Goal: Task Accomplishment & Management: Complete application form

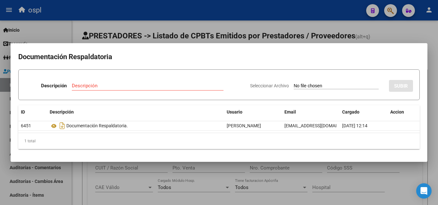
scroll to position [0, 139]
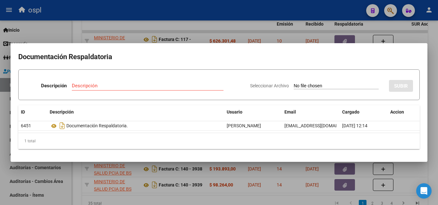
click at [216, 172] on div at bounding box center [219, 102] width 438 height 205
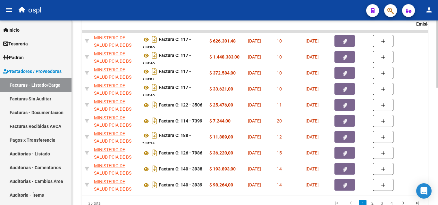
scroll to position [0, 0]
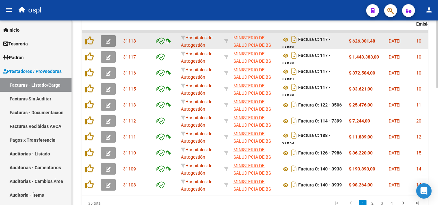
click at [104, 40] on button "button" at bounding box center [108, 41] width 15 height 12
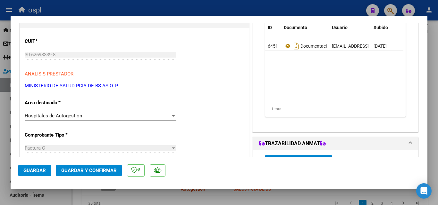
scroll to position [128, 0]
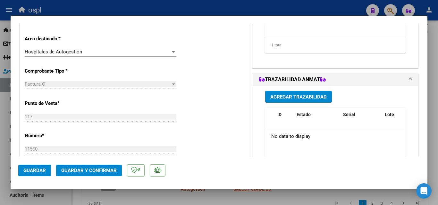
click at [68, 54] on span "Hospitales de Autogestión" at bounding box center [53, 52] width 57 height 6
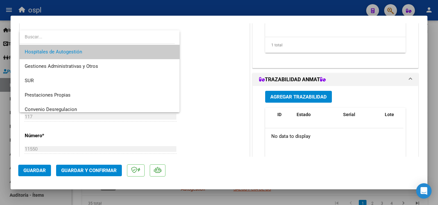
scroll to position [91, 0]
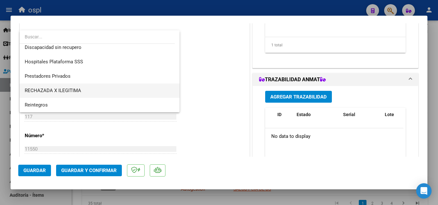
click at [99, 89] on span "RECHAZADA X ILEGITIMA" at bounding box center [100, 91] width 150 height 14
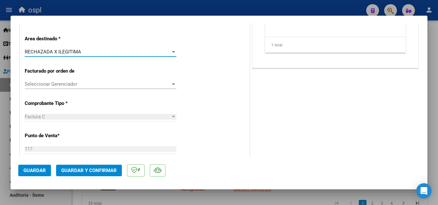
click at [93, 171] on span "Guardar y Confirmar" at bounding box center [88, 171] width 55 height 6
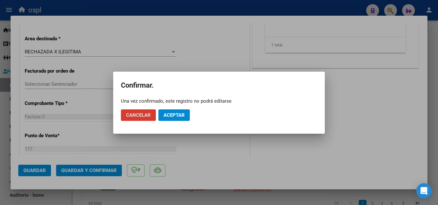
click at [176, 113] on span "Aceptar" at bounding box center [173, 116] width 21 height 6
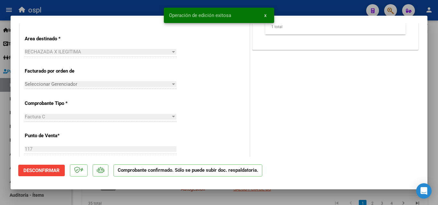
click at [2, 93] on div at bounding box center [219, 102] width 438 height 205
type input "$ 0,00"
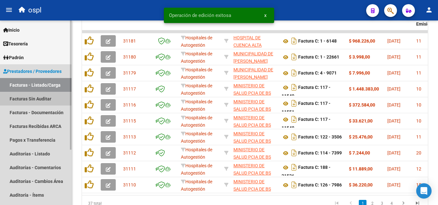
click at [27, 97] on link "Facturas Sin Auditar" at bounding box center [35, 99] width 71 height 14
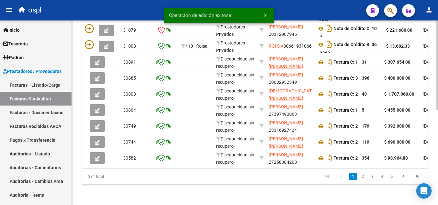
click at [189, 80] on datatable-body-cell at bounding box center [195, 79] width 35 height 16
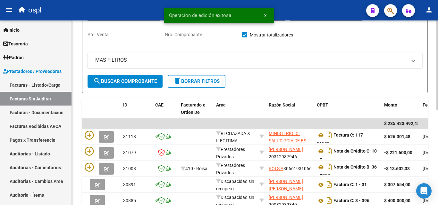
scroll to position [66, 0]
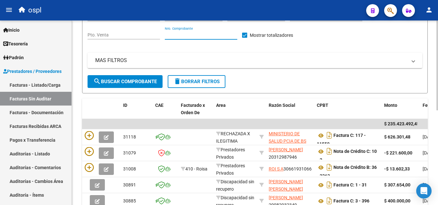
click at [186, 36] on input "Nro. Comprobante" at bounding box center [201, 34] width 72 height 5
type input "11550"
click at [138, 84] on span "search Buscar Comprobante" at bounding box center [124, 82] width 63 height 6
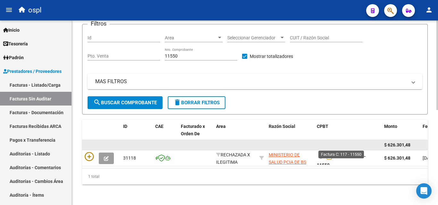
scroll to position [50, 0]
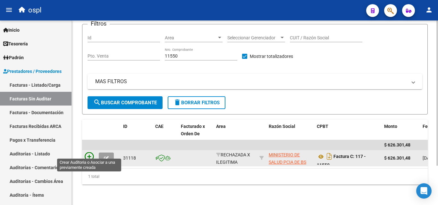
click at [88, 156] on icon at bounding box center [89, 157] width 9 height 9
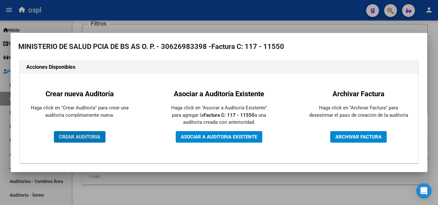
click at [87, 137] on span "CREAR AUDITORIA" at bounding box center [79, 137] width 41 height 6
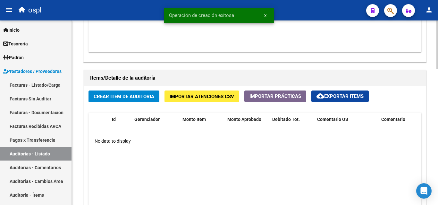
scroll to position [449, 0]
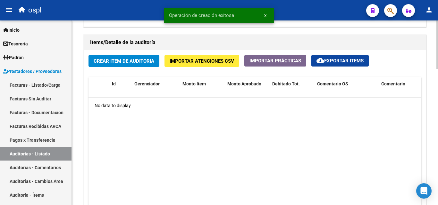
click at [109, 63] on span "Crear Item de Auditoria" at bounding box center [124, 61] width 61 height 6
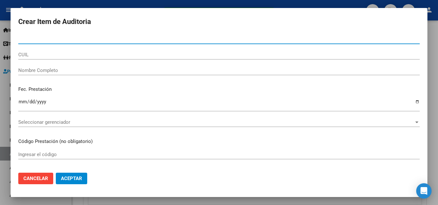
click at [92, 68] on input "Nombre Completo" at bounding box center [218, 71] width 401 height 6
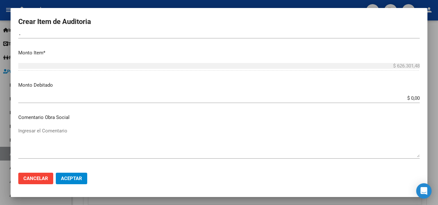
scroll to position [192, 0]
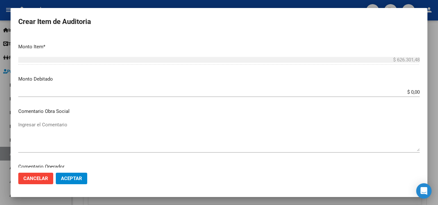
type input "TODOS"
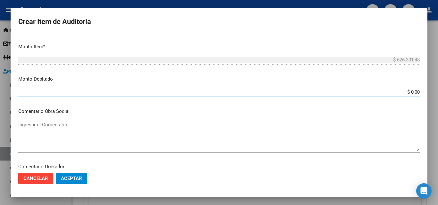
drag, startPoint x: 402, startPoint y: 92, endPoint x: 434, endPoint y: 91, distance: 31.4
click at [434, 91] on div "Crear Item de Auditoria Nro Documento CUIL TODOS Nombre Completo Fec. Prestació…" at bounding box center [219, 102] width 438 height 205
type input "$ 626.301,48"
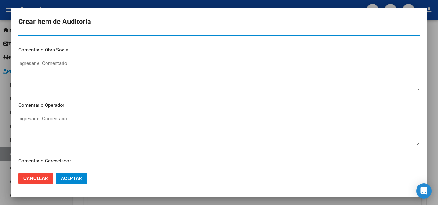
scroll to position [256, 0]
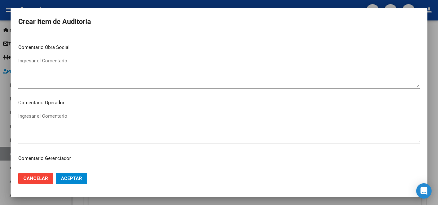
click at [191, 129] on textarea "Ingresar el Comentario" at bounding box center [218, 128] width 401 height 30
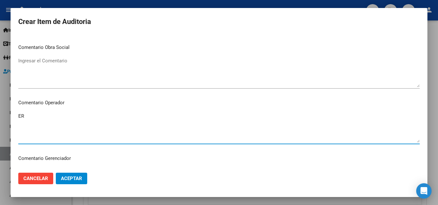
type textarea "E"
type textarea "RECHAZADO POR NO PRESENTAR DNI"
click at [73, 181] on span "Aceptar" at bounding box center [71, 179] width 21 height 6
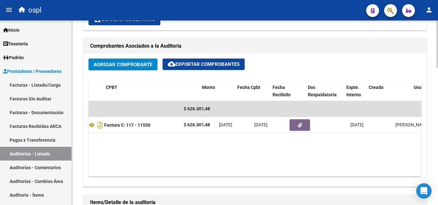
scroll to position [0, 168]
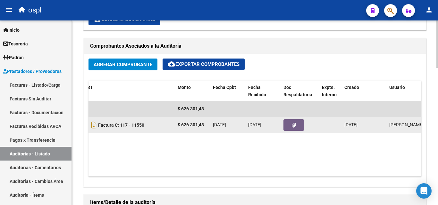
click at [289, 125] on button "button" at bounding box center [293, 126] width 21 height 12
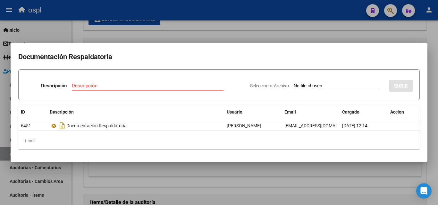
click at [314, 87] on input "Seleccionar Archivo" at bounding box center [336, 86] width 85 height 6
type input "C:\fakepath\RECHAZO X ILEGITIMA - FC 11550.pdf"
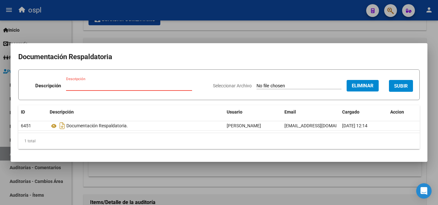
click at [116, 84] on input "Descripción" at bounding box center [129, 86] width 126 height 6
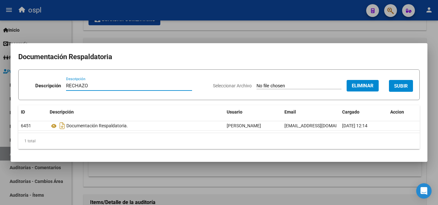
type input "RECHAZO"
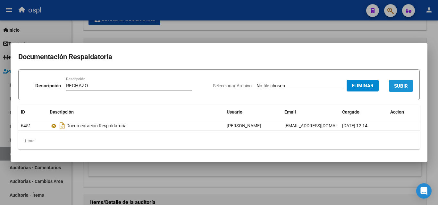
click at [405, 81] on button "SUBIR" at bounding box center [401, 86] width 24 height 12
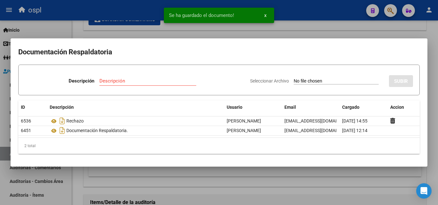
click at [187, 30] on div "Se ha guardado el documento! x" at bounding box center [219, 15] width 126 height 31
click at [100, 31] on div at bounding box center [219, 102] width 438 height 205
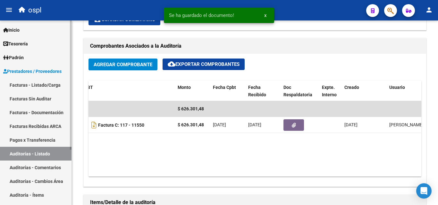
click at [46, 82] on link "Facturas - Listado/Carga" at bounding box center [35, 85] width 71 height 14
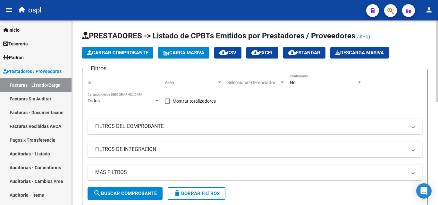
click at [175, 82] on span "Area" at bounding box center [191, 82] width 52 height 5
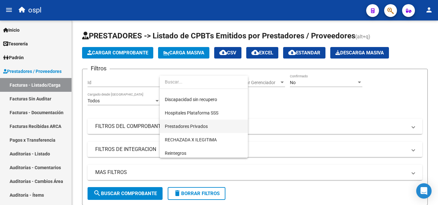
scroll to position [93, 0]
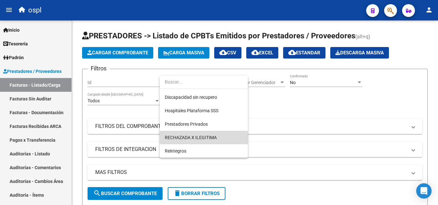
click at [218, 135] on span "RECHAZADA X ILEGITIMA" at bounding box center [204, 137] width 78 height 13
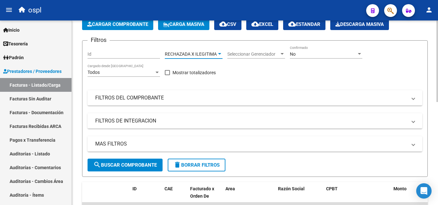
scroll to position [64, 0]
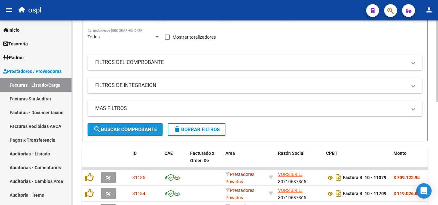
click at [137, 133] on button "search Buscar Comprobante" at bounding box center [125, 129] width 75 height 13
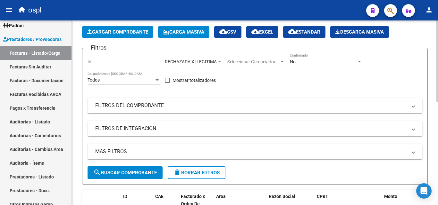
scroll to position [9, 0]
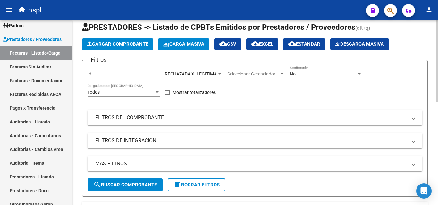
click at [213, 73] on span "RECHAZADA X ILEGITIMA" at bounding box center [191, 73] width 52 height 5
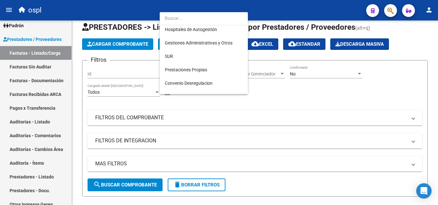
scroll to position [0, 0]
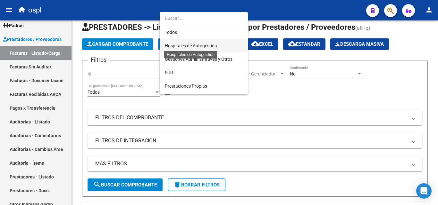
click at [196, 44] on span "Hospitales de Autogestión" at bounding box center [191, 45] width 52 height 5
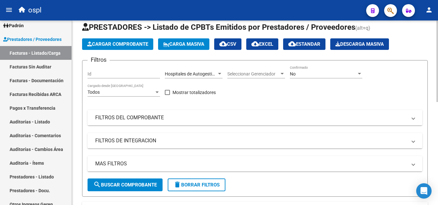
click at [150, 121] on mat-expansion-panel-header "FILTROS DEL COMPROBANTE" at bounding box center [255, 117] width 335 height 15
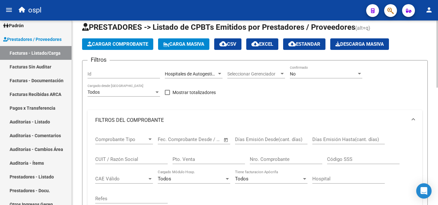
click at [226, 140] on span "Open calendar" at bounding box center [225, 139] width 15 height 15
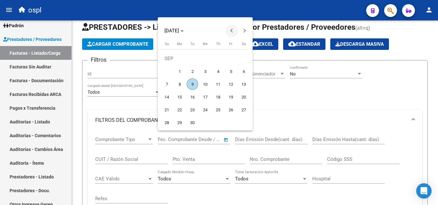
click at [230, 31] on button "Previous month" at bounding box center [231, 30] width 13 height 13
click at [233, 58] on span "1" at bounding box center [231, 59] width 12 height 12
type input "[DATE]"
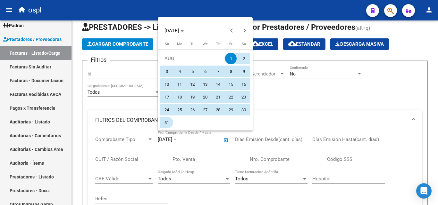
click at [167, 123] on span "31" at bounding box center [167, 123] width 12 height 12
type input "[DATE]"
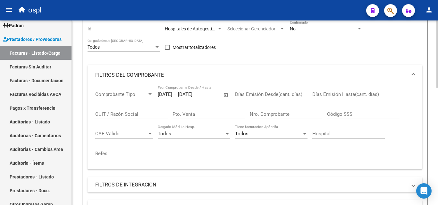
scroll to position [105, 0]
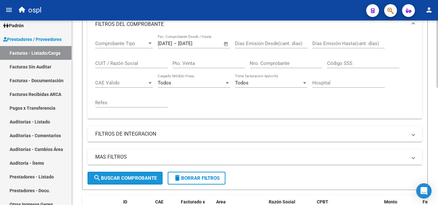
click at [116, 183] on button "search Buscar Comprobante" at bounding box center [125, 178] width 75 height 13
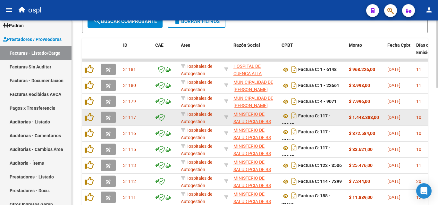
scroll to position [226, 0]
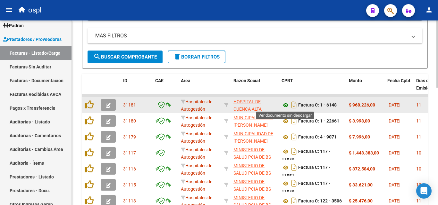
click at [286, 105] on icon at bounding box center [285, 106] width 8 height 8
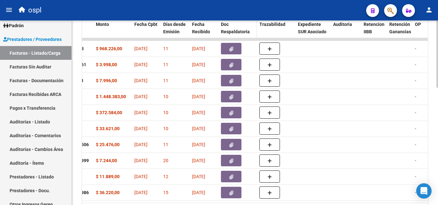
scroll to position [194, 0]
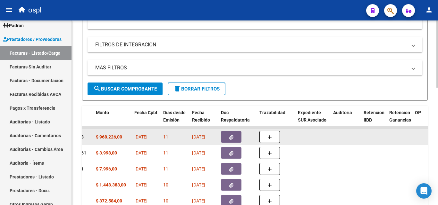
click at [230, 137] on icon "button" at bounding box center [231, 137] width 4 height 5
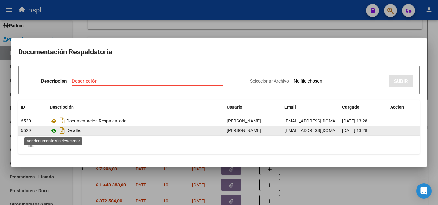
click at [53, 129] on icon at bounding box center [54, 131] width 8 height 8
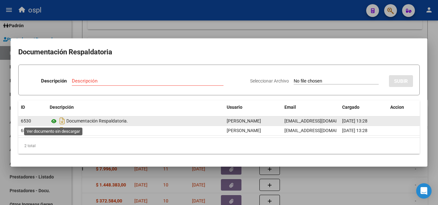
click at [53, 124] on icon at bounding box center [54, 122] width 8 height 8
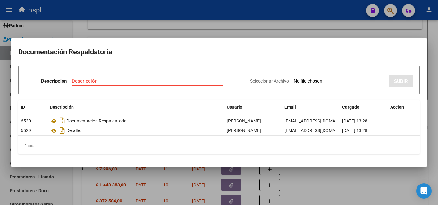
click at [219, 28] on div at bounding box center [219, 102] width 438 height 205
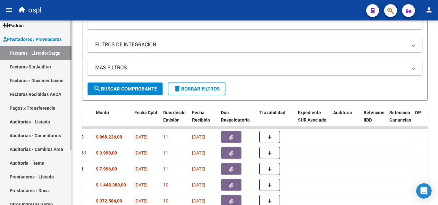
click at [39, 53] on link "Facturas - Listado/Carga" at bounding box center [35, 53] width 71 height 14
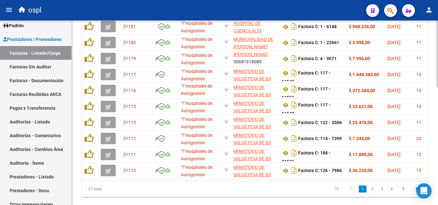
scroll to position [258, 0]
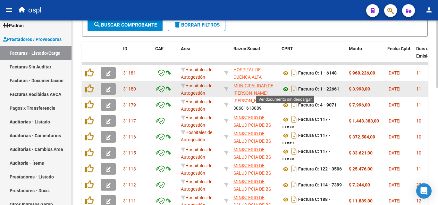
click at [283, 89] on icon at bounding box center [285, 90] width 8 height 8
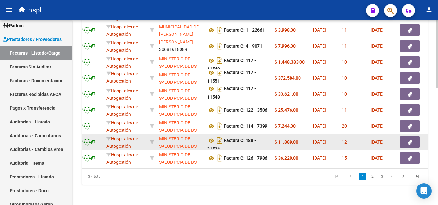
scroll to position [290, 0]
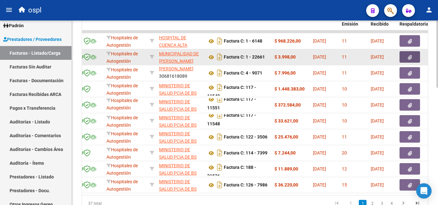
click at [409, 59] on icon "button" at bounding box center [410, 57] width 4 height 5
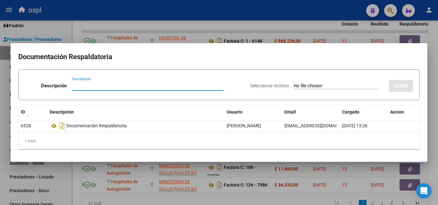
click at [240, 14] on div at bounding box center [219, 102] width 438 height 205
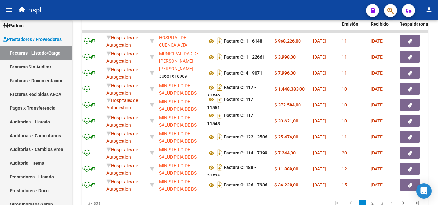
click at [252, 13] on div "ospl" at bounding box center [188, 10] width 346 height 14
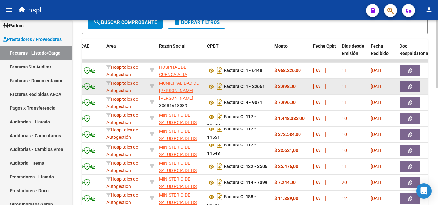
scroll to position [258, 0]
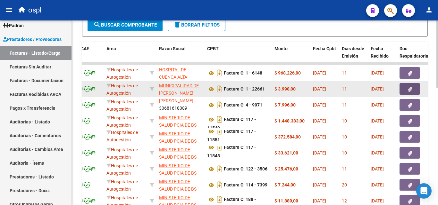
click at [408, 89] on icon "button" at bounding box center [410, 89] width 4 height 5
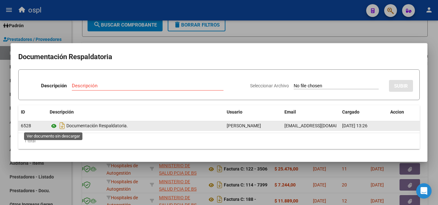
click at [53, 125] on icon at bounding box center [54, 126] width 8 height 8
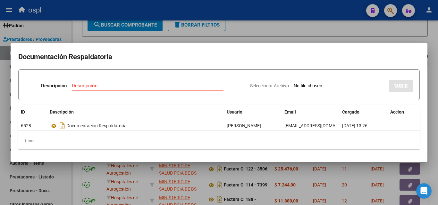
drag, startPoint x: 269, startPoint y: 27, endPoint x: 168, endPoint y: 116, distance: 134.4
click at [269, 28] on div at bounding box center [219, 102] width 438 height 205
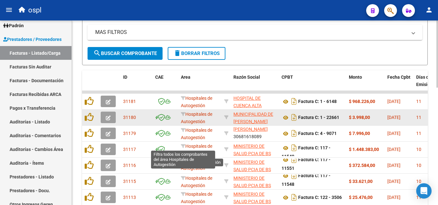
scroll to position [226, 0]
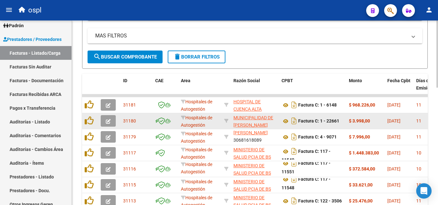
click at [109, 121] on icon "button" at bounding box center [108, 121] width 5 height 5
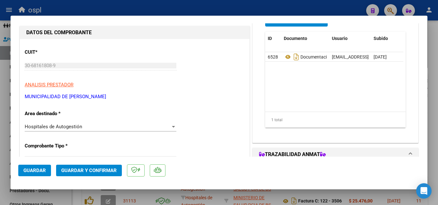
scroll to position [64, 0]
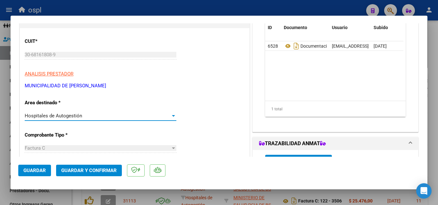
click at [96, 114] on div "Hospitales de Autogestión" at bounding box center [98, 116] width 146 height 6
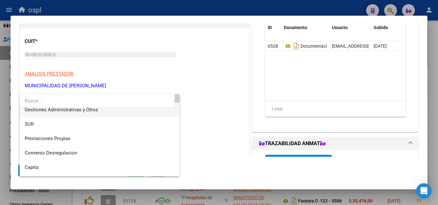
scroll to position [91, 0]
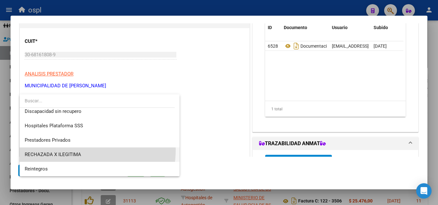
click at [71, 150] on span "RECHAZADA X ILEGITIMA" at bounding box center [100, 155] width 150 height 14
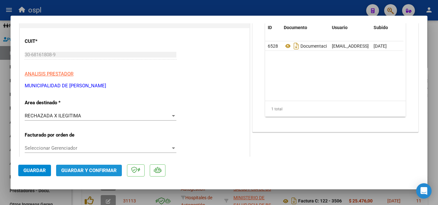
click at [104, 168] on span "Guardar y Confirmar" at bounding box center [88, 171] width 55 height 6
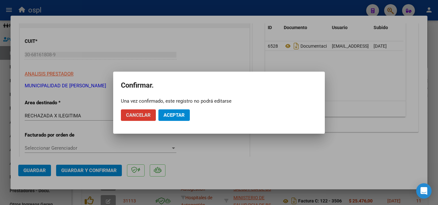
click at [174, 113] on span "Aceptar" at bounding box center [173, 116] width 21 height 6
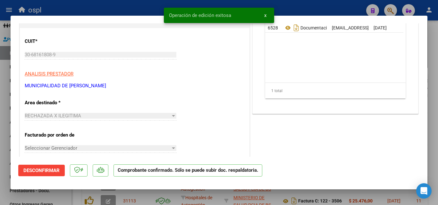
click at [0, 103] on div at bounding box center [219, 102] width 438 height 205
type input "$ 0,00"
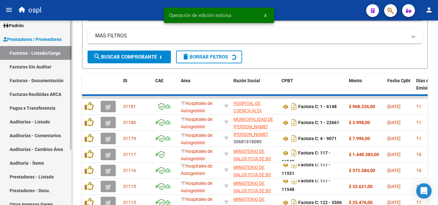
scroll to position [0, 0]
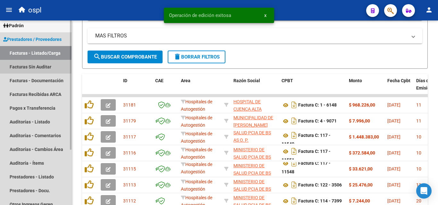
click at [30, 70] on link "Facturas Sin Auditar" at bounding box center [35, 67] width 71 height 14
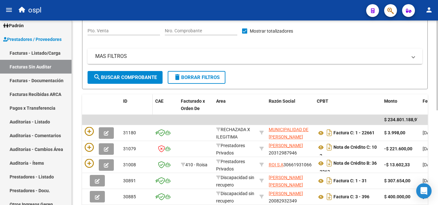
scroll to position [34, 0]
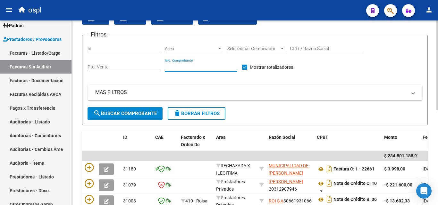
click at [179, 67] on input "Nro. Comprobante" at bounding box center [201, 66] width 72 height 5
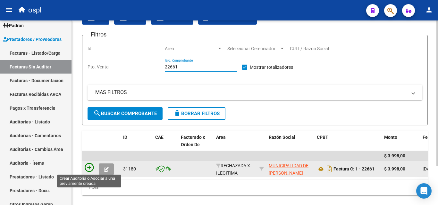
type input "22661"
click at [88, 167] on icon at bounding box center [89, 167] width 9 height 9
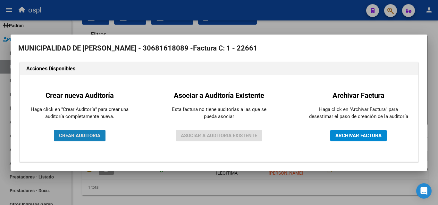
click at [71, 134] on span "CREAR AUDITORIA" at bounding box center [79, 136] width 41 height 6
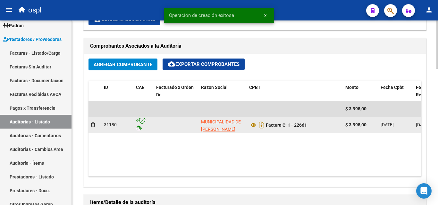
scroll to position [0, 0]
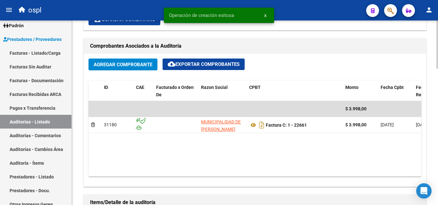
click at [115, 62] on span "Agregar Comprobante" at bounding box center [123, 65] width 59 height 6
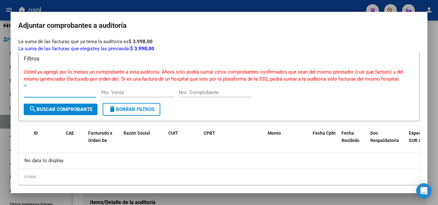
scroll to position [14, 0]
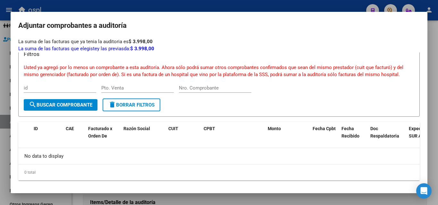
click at [0, 80] on div at bounding box center [219, 102] width 438 height 205
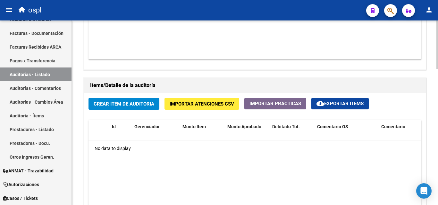
scroll to position [417, 0]
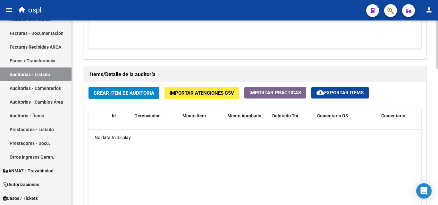
click at [130, 97] on button "Crear Item de Auditoria" at bounding box center [123, 93] width 71 height 12
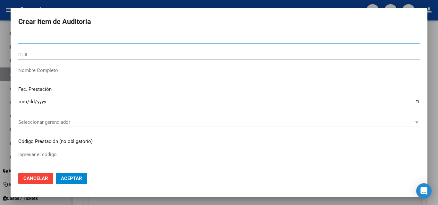
click at [44, 72] on input "Nombre Completo" at bounding box center [218, 71] width 401 height 6
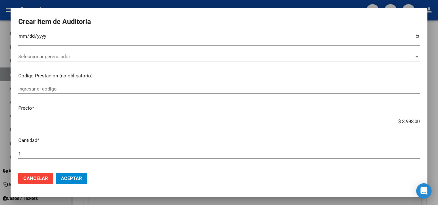
scroll to position [128, 0]
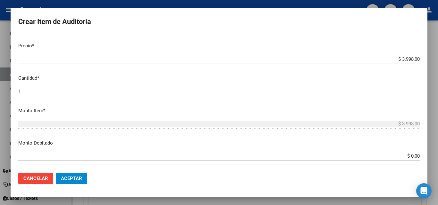
type input "TODOS"
drag, startPoint x: 413, startPoint y: 157, endPoint x: 423, endPoint y: 158, distance: 10.6
click at [423, 158] on mat-dialog-content "Nro Documento CUIL TODOS Nombre Completo Fec. Prestación Ingresar la fecha Sele…" at bounding box center [219, 101] width 417 height 134
click at [410, 156] on input "$ 0,00" at bounding box center [218, 157] width 401 height 6
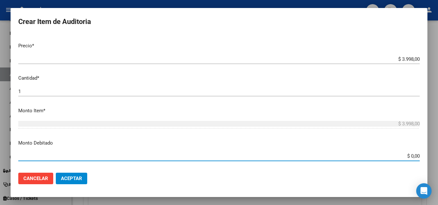
drag, startPoint x: 403, startPoint y: 155, endPoint x: 422, endPoint y: 155, distance: 19.2
click at [422, 155] on mat-dialog-content "Nro Documento CUIL TODOS Nombre Completo Fec. Prestación Ingresar la fecha Sele…" at bounding box center [219, 101] width 417 height 134
type input "$ 3.998,00"
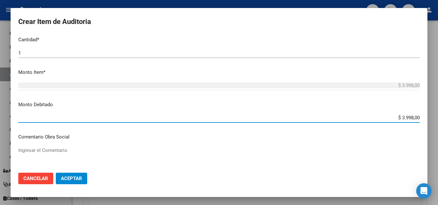
scroll to position [224, 0]
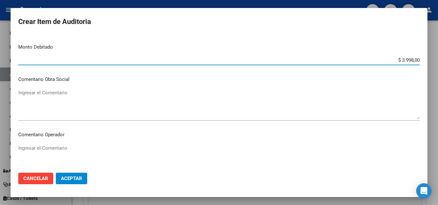
click at [137, 153] on textarea "Ingresar el Comentario" at bounding box center [218, 160] width 401 height 30
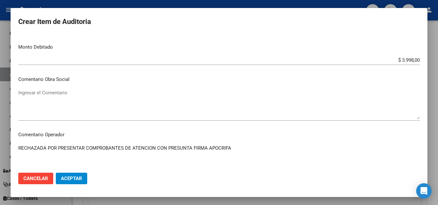
type textarea "RECHAZADA POR PRESENTAR COMPROBANTES DE ATENCION CON PRESUNTA FIRMA APOCRIFA"
click at [79, 179] on span "Aceptar" at bounding box center [71, 179] width 21 height 6
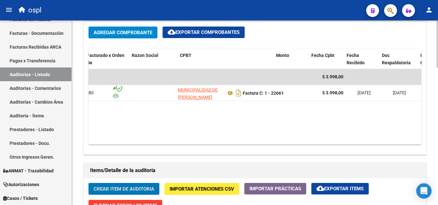
scroll to position [0, 93]
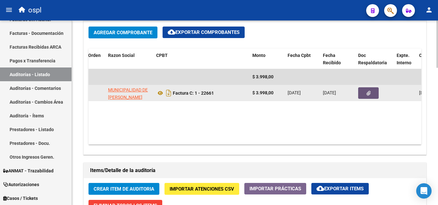
click at [377, 88] on button "button" at bounding box center [368, 94] width 21 height 12
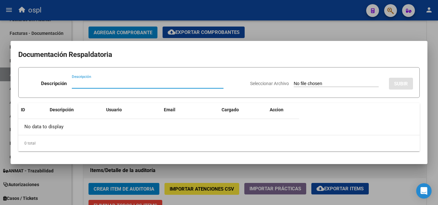
click at [278, 44] on mat-dialog-container "Documentación Respaldatoria Descripción Descripción Seleccionar Archivo SUBIR I…" at bounding box center [219, 102] width 417 height 123
click at [280, 34] on div at bounding box center [219, 102] width 438 height 205
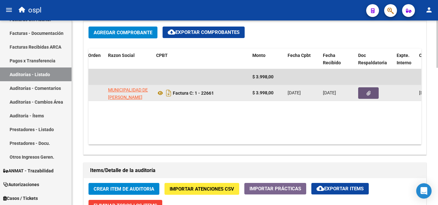
click at [369, 98] on button "button" at bounding box center [368, 94] width 21 height 12
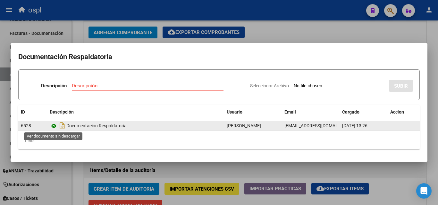
click at [54, 127] on icon at bounding box center [54, 126] width 8 height 8
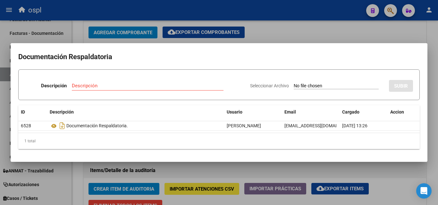
click at [146, 178] on div at bounding box center [219, 102] width 438 height 205
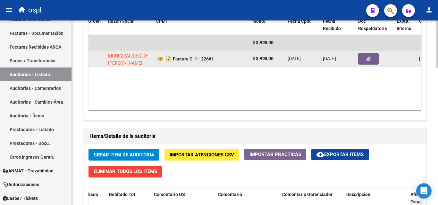
scroll to position [345, 0]
